Goal: Information Seeking & Learning: Learn about a topic

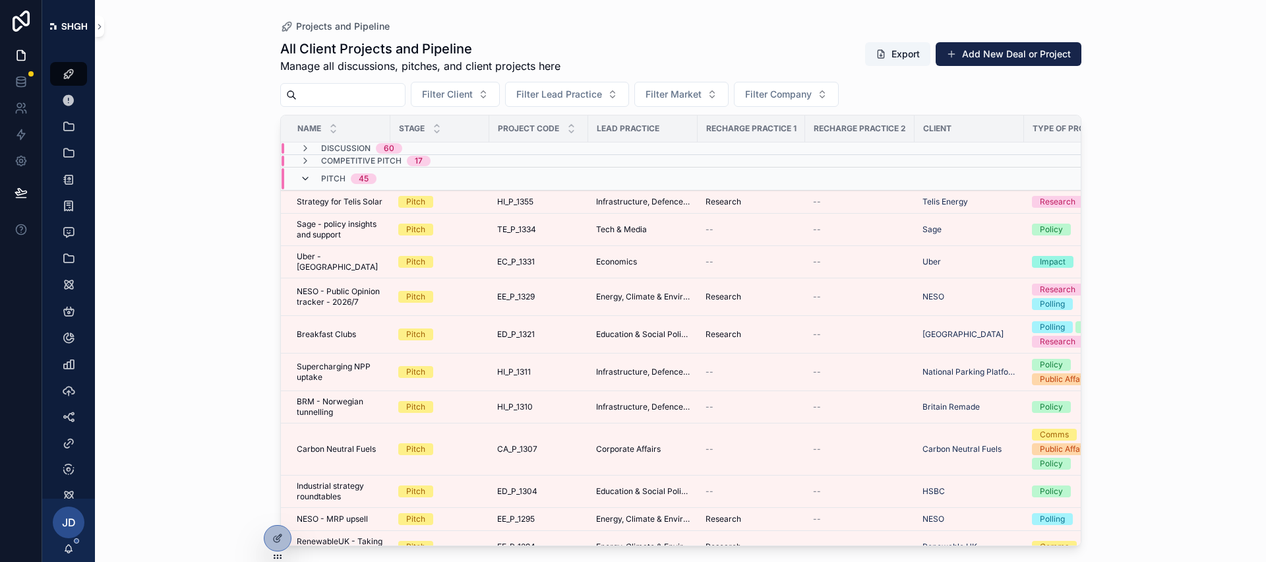
click at [303, 175] on icon "scrollable content" at bounding box center [305, 178] width 11 height 11
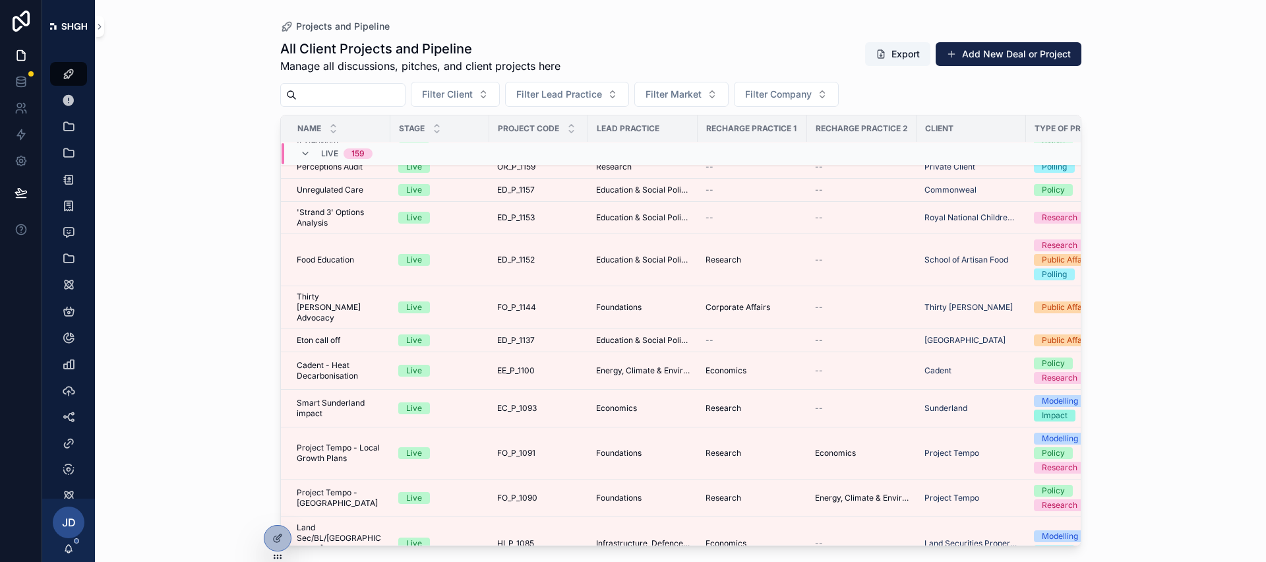
scroll to position [2174, 0]
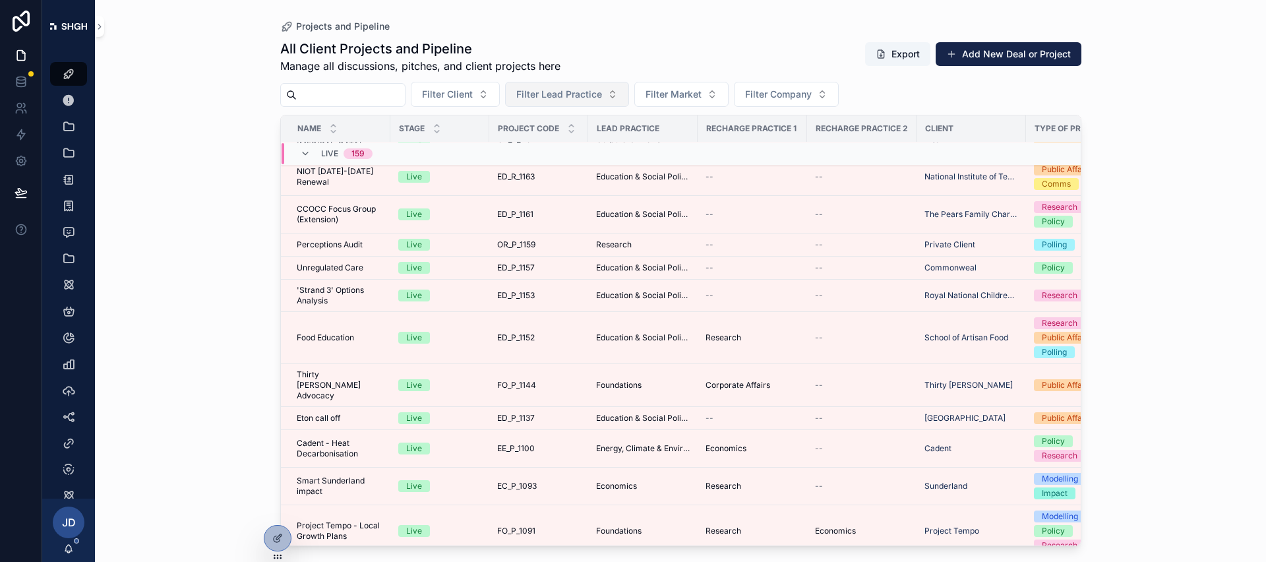
click at [590, 88] on span "Filter Lead Practice" at bounding box center [559, 94] width 86 height 13
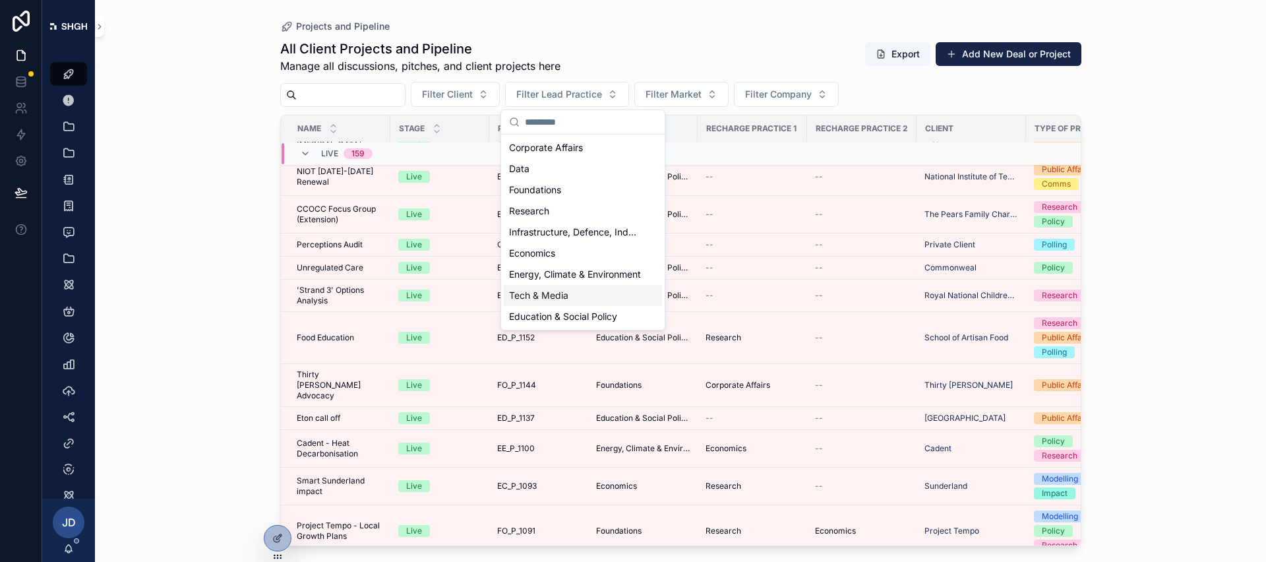
click at [577, 290] on div "Tech & Media" at bounding box center [583, 295] width 158 height 21
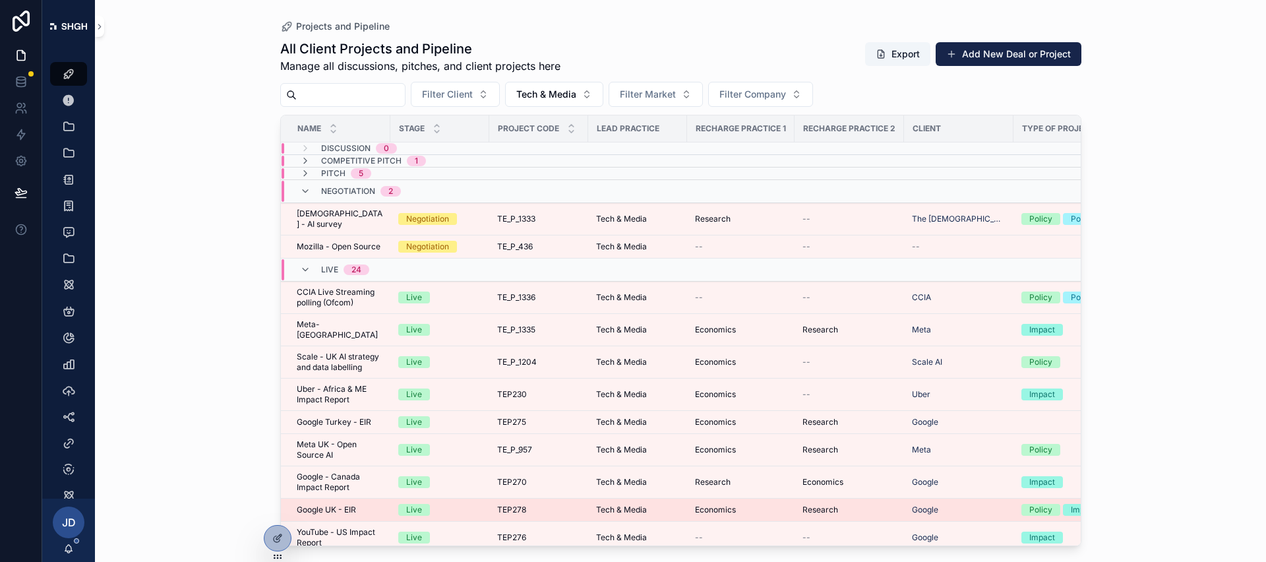
click at [344, 505] on span "Google UK - EIR" at bounding box center [326, 510] width 59 height 11
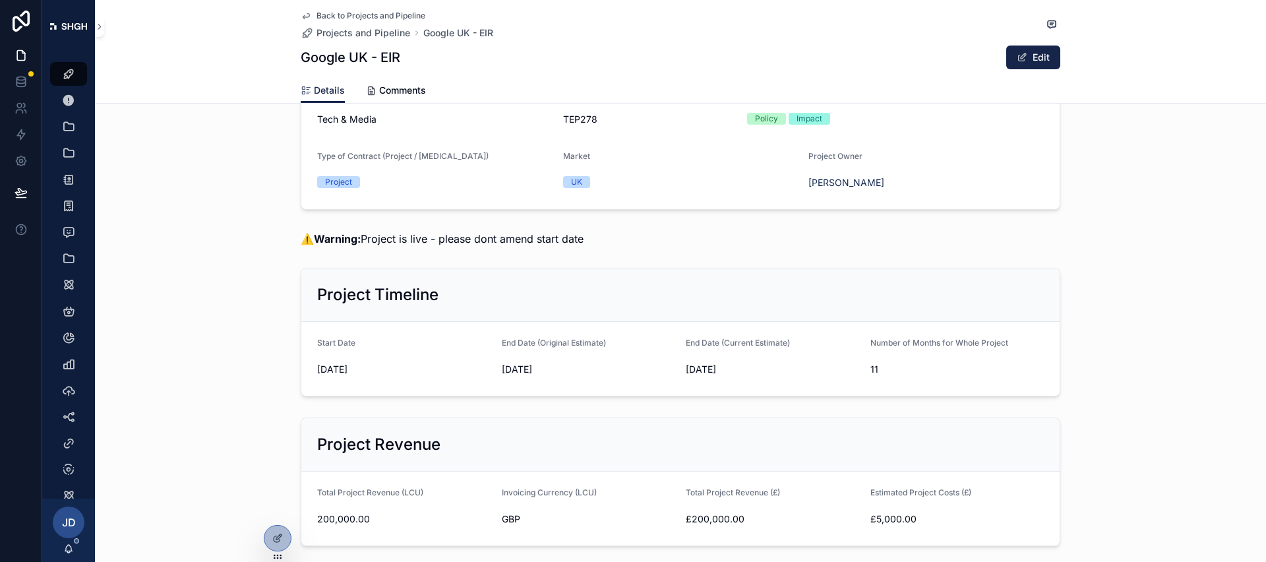
scroll to position [332, 0]
